Goal: Information Seeking & Learning: Learn about a topic

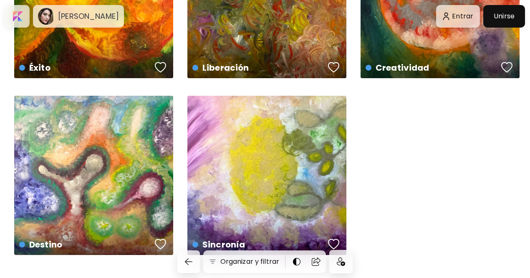
scroll to position [136, 0]
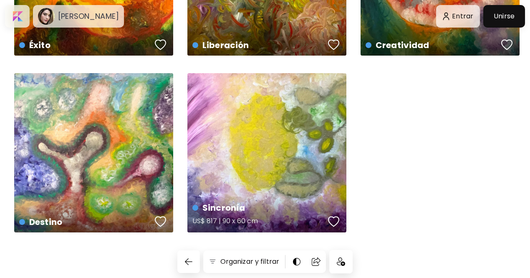
click at [269, 133] on div "Sincronía US$ 817 | 90 x 60 cm" at bounding box center [266, 152] width 159 height 159
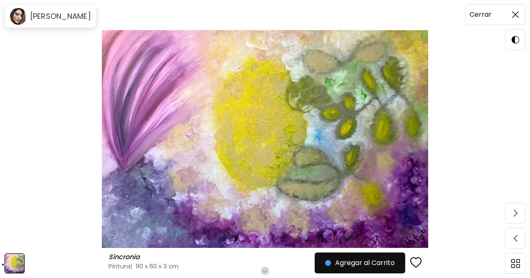
click at [516, 7] on span at bounding box center [516, 15] width 18 height 18
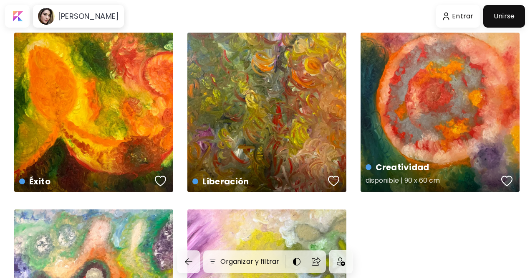
click at [443, 76] on div "Creatividad disponible | 90 x 60 cm" at bounding box center [440, 112] width 159 height 159
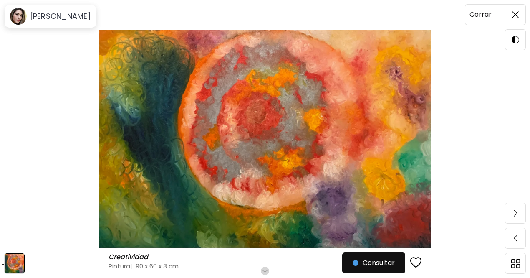
click at [514, 16] on img at bounding box center [515, 14] width 7 height 7
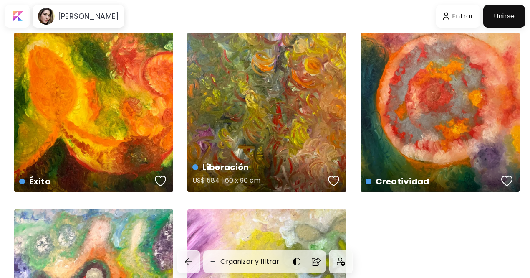
click at [280, 97] on div "Liberación US$ 584 | 60 x 90 cm" at bounding box center [266, 112] width 159 height 159
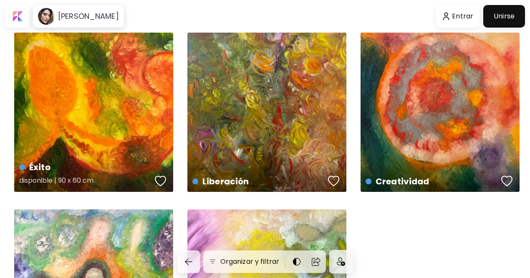
click at [129, 71] on div "Éxito disponible | 90 x 60 cm" at bounding box center [93, 112] width 159 height 159
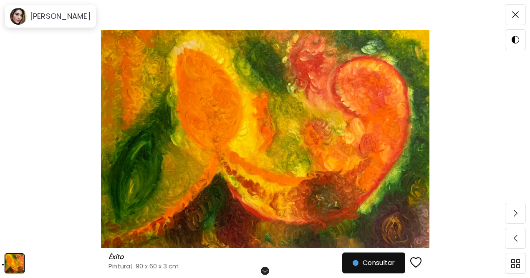
click at [501, 75] on div "Éxito Éxito Pintura | 90 x 60 x 3 cm Desplázate para ver más Consultar" at bounding box center [265, 139] width 530 height 278
click at [517, 17] on img at bounding box center [515, 14] width 7 height 7
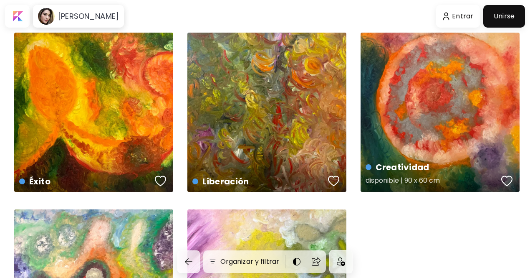
click at [427, 72] on div "Creatividad disponible | 90 x 60 cm" at bounding box center [440, 112] width 159 height 159
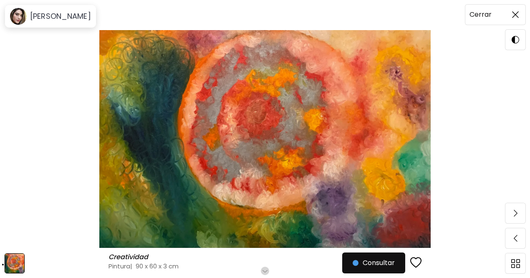
click at [512, 15] on span at bounding box center [516, 15] width 18 height 18
